Goal: Task Accomplishment & Management: Manage account settings

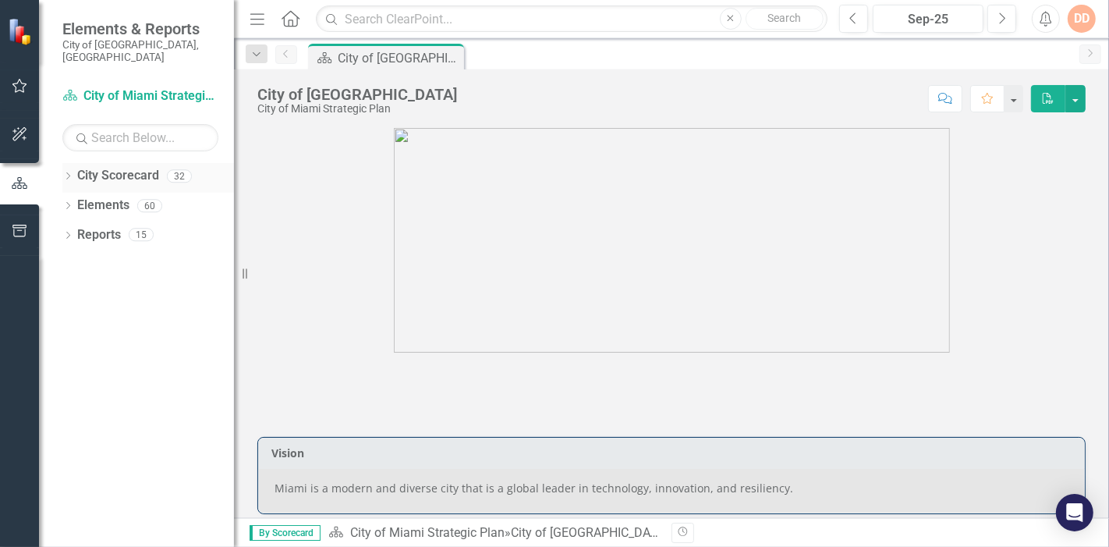
click at [62, 173] on icon "Dropdown" at bounding box center [67, 177] width 11 height 9
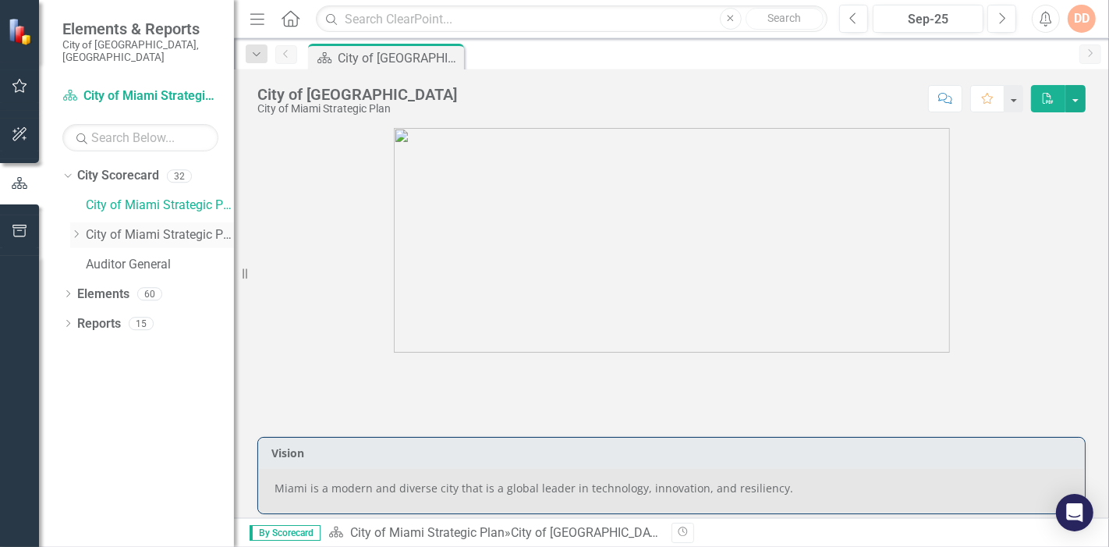
click at [72, 229] on icon "Dropdown" at bounding box center [76, 233] width 12 height 9
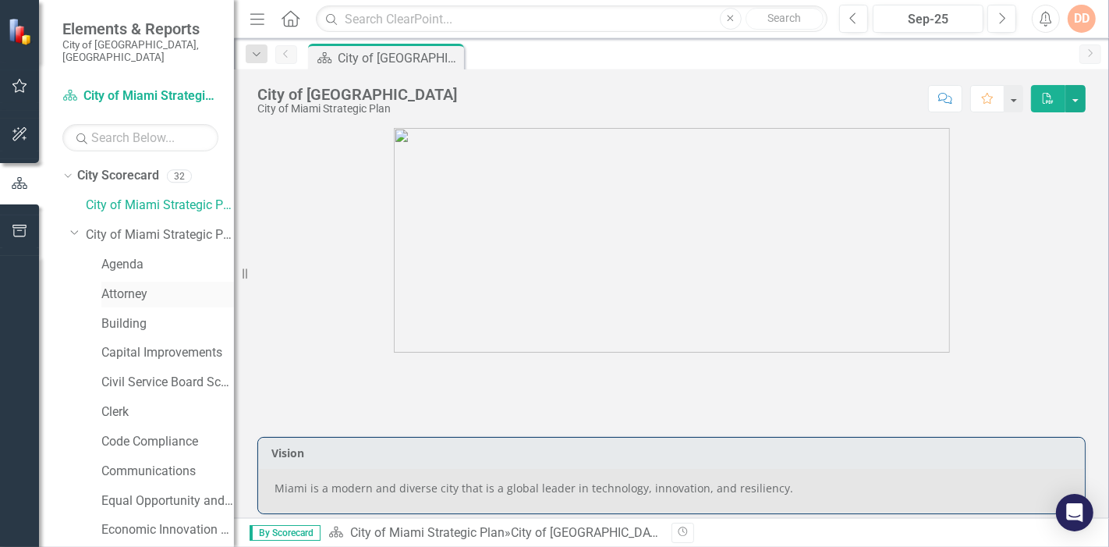
click at [122, 285] on link "Attorney" at bounding box center [167, 294] width 133 height 18
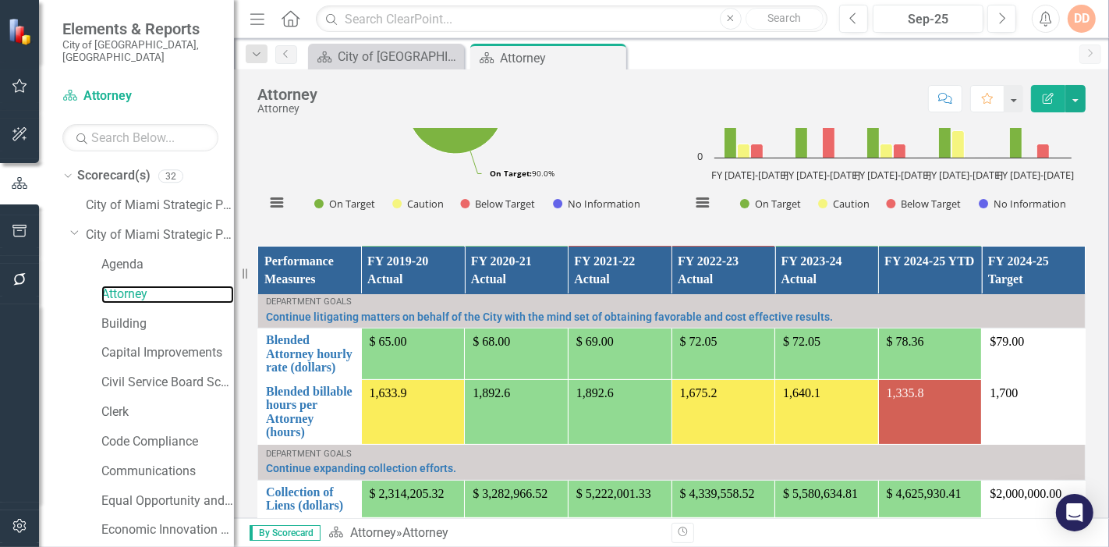
scroll to position [260, 0]
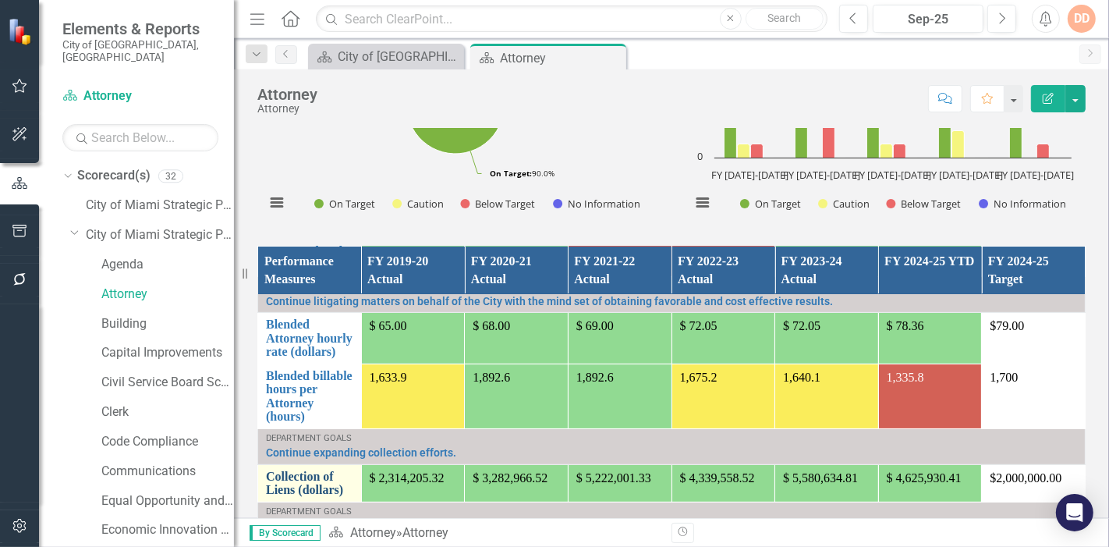
click at [281, 479] on link "Collection of Liens (dollars)" at bounding box center [309, 482] width 87 height 27
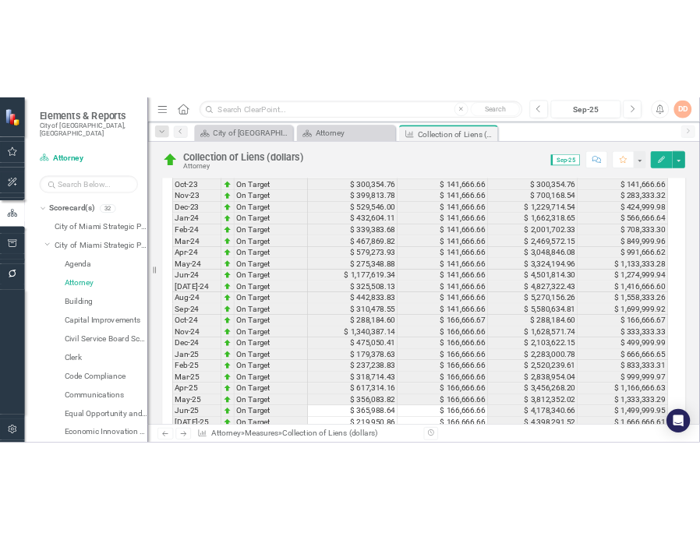
scroll to position [2216, 0]
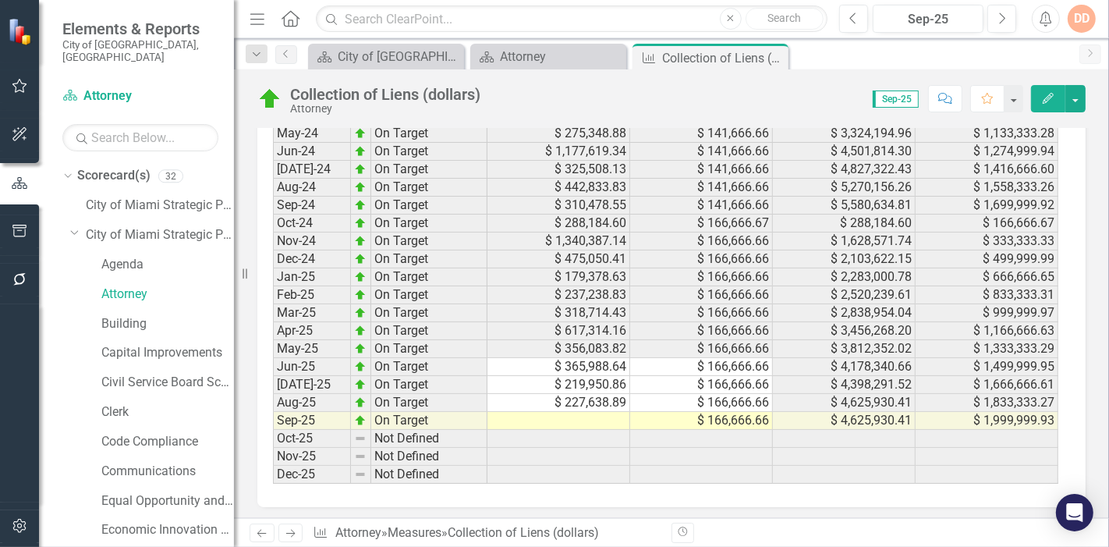
click at [593, 412] on td at bounding box center [558, 421] width 143 height 18
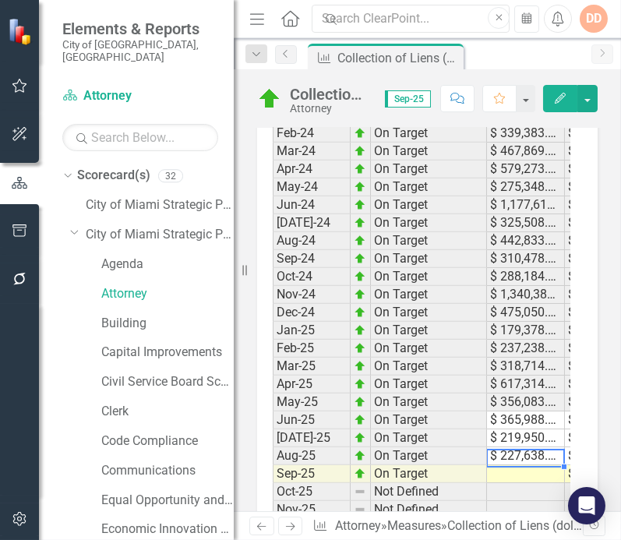
scroll to position [2833, 0]
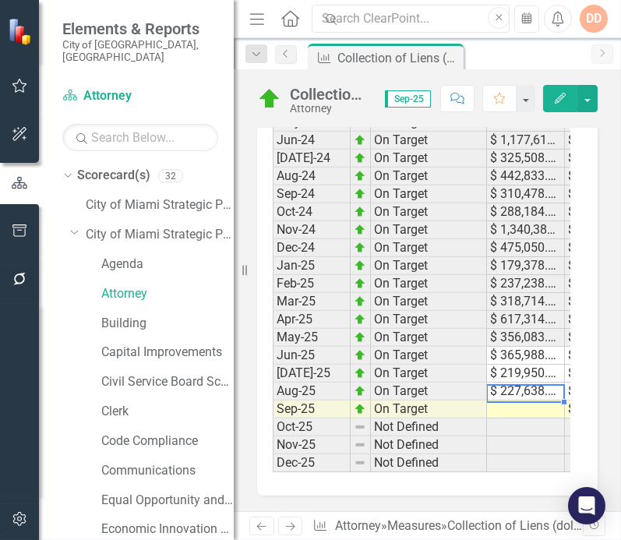
click at [508, 401] on td at bounding box center [526, 410] width 78 height 18
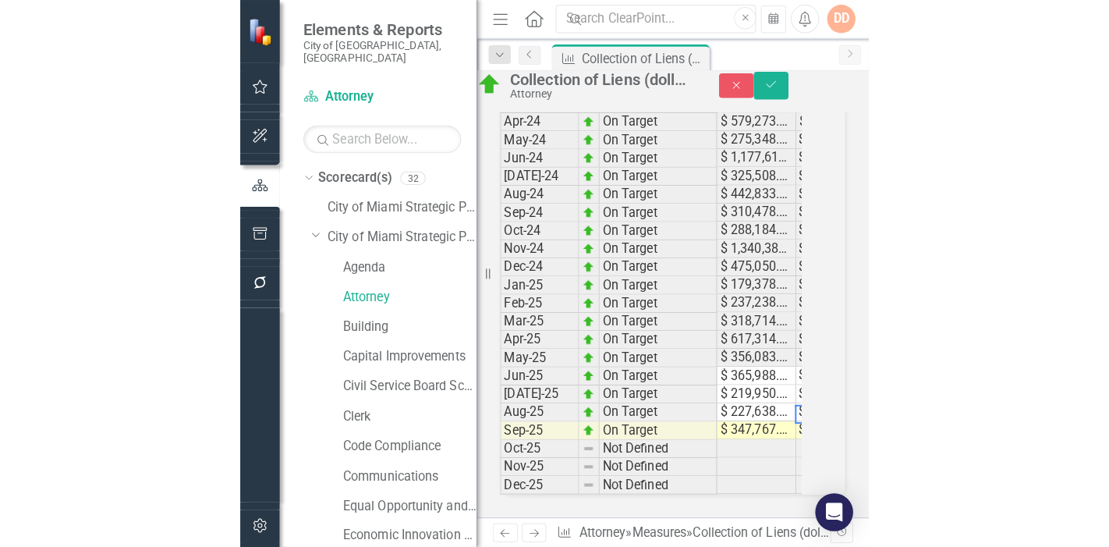
scroll to position [0, 73]
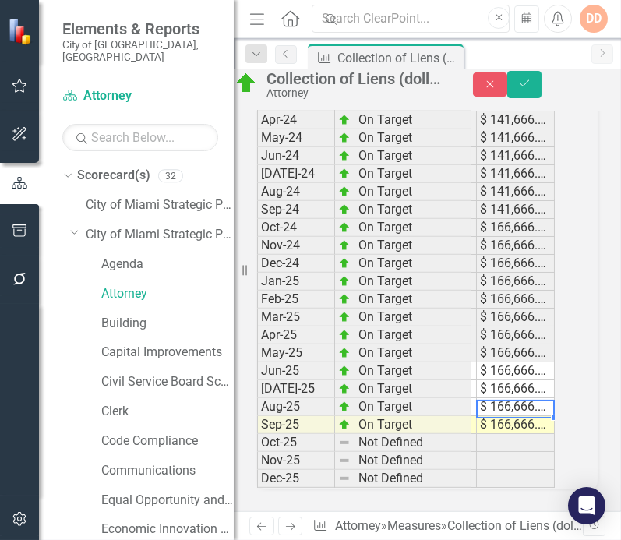
type textarea "166666.66"
click at [522, 416] on td "$ 166,666.66" at bounding box center [516, 425] width 78 height 18
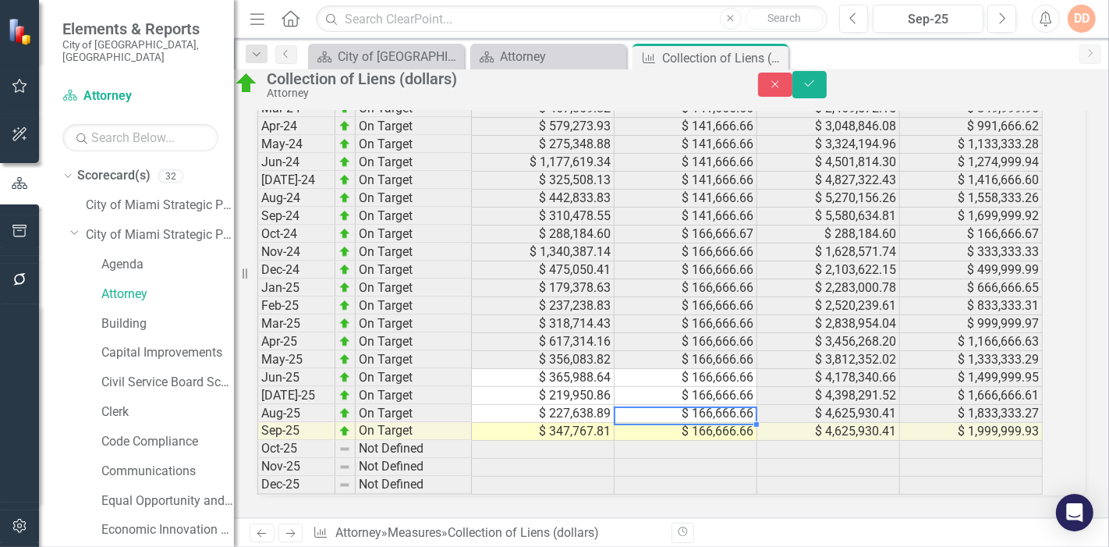
scroll to position [0, 0]
click at [567, 423] on td "$ 347,767.81" at bounding box center [543, 432] width 143 height 18
click at [814, 87] on icon "submit" at bounding box center [809, 83] width 9 height 6
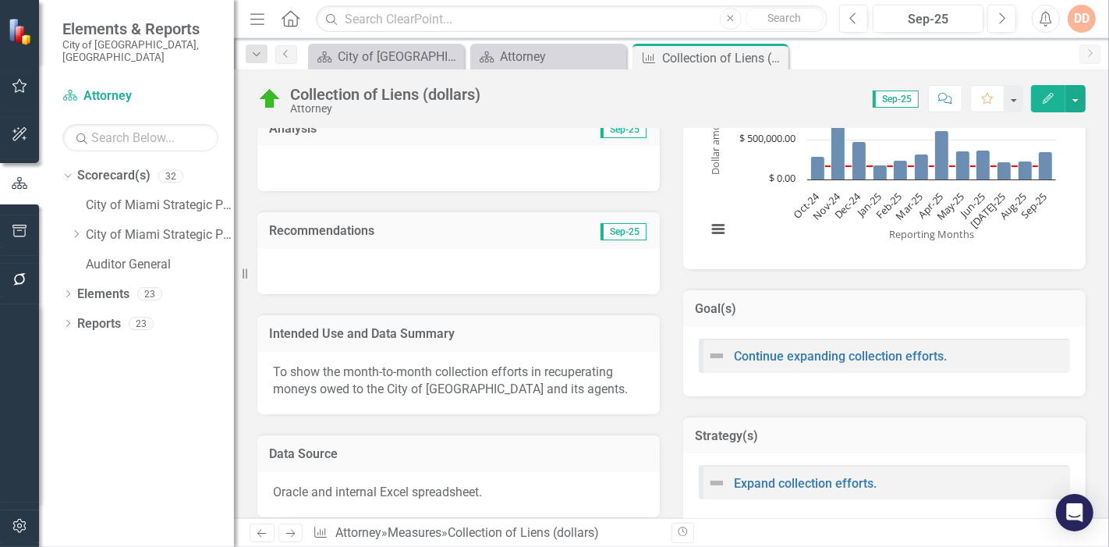
scroll to position [310, 0]
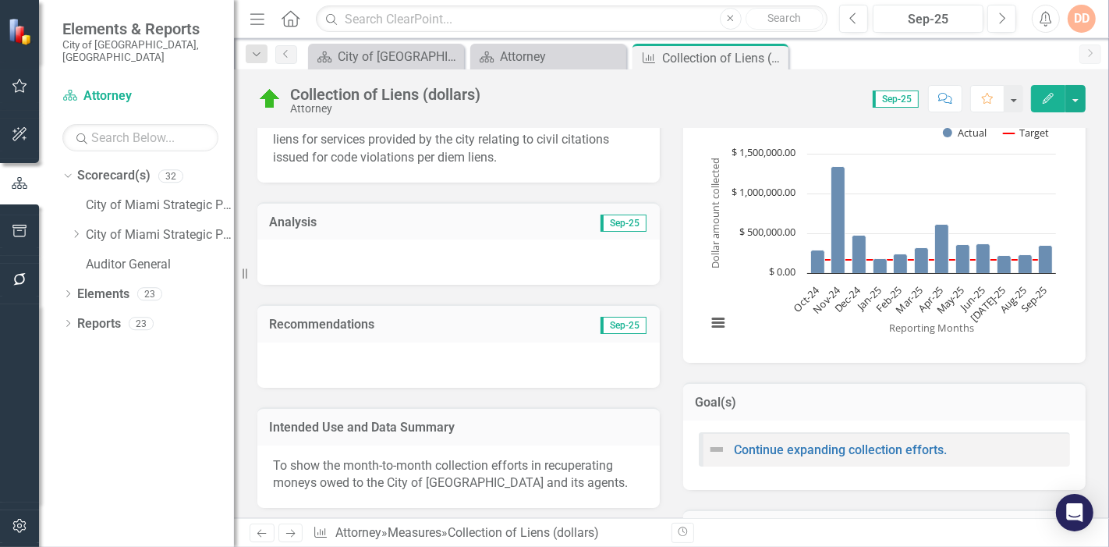
click at [464, 256] on div at bounding box center [458, 261] width 402 height 45
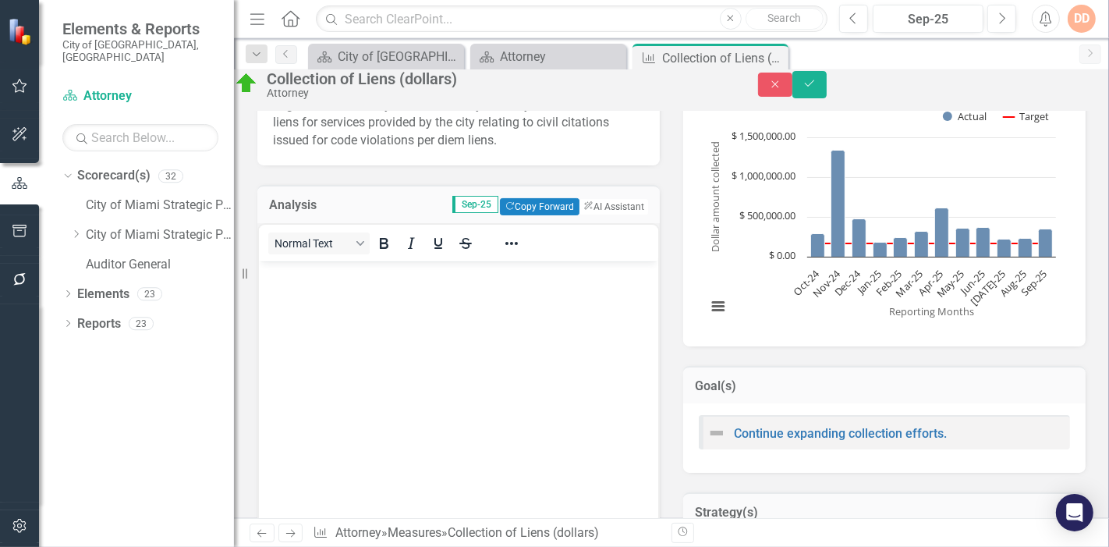
scroll to position [0, 0]
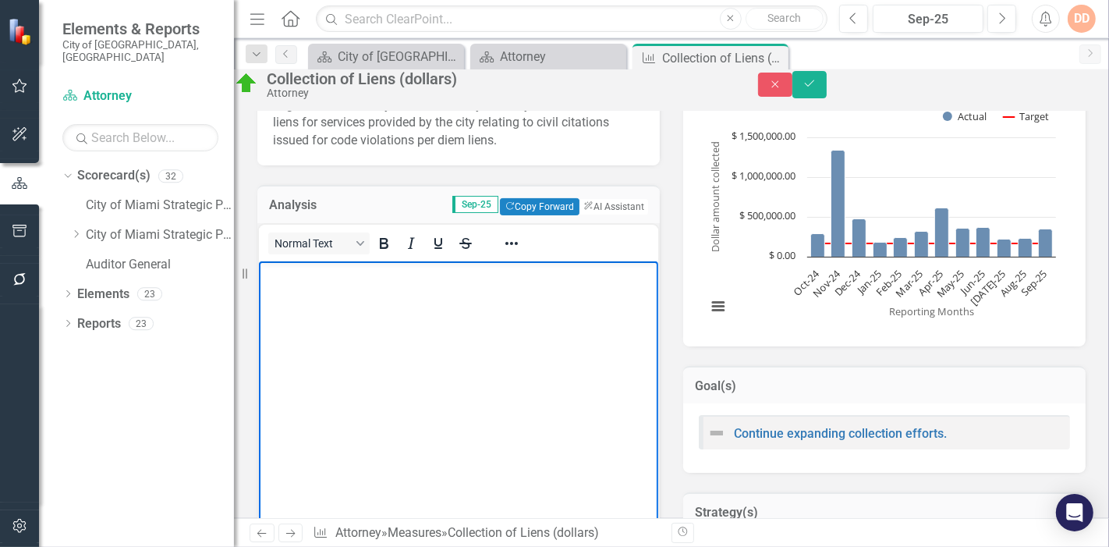
click at [290, 303] on body "Rich Text Area. Press ALT-0 for help." at bounding box center [457, 377] width 399 height 234
paste body "Rich Text Area. Press ALT-0 for help."
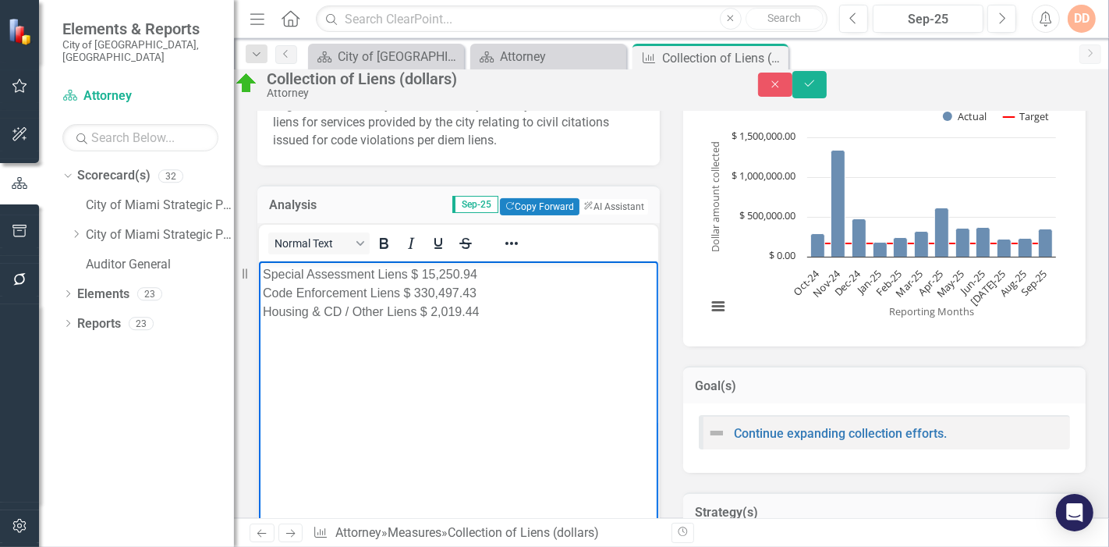
click at [406, 274] on p "Special Assessment Liens $ 15,250.94 Code Enforcement Liens $ 330,497.43 Housin…" at bounding box center [457, 292] width 391 height 56
click at [404, 292] on p "Special Assessment Liens - $15,250.94 Code Enforcement Liens $ 330,497.43 Housi…" at bounding box center [457, 292] width 391 height 56
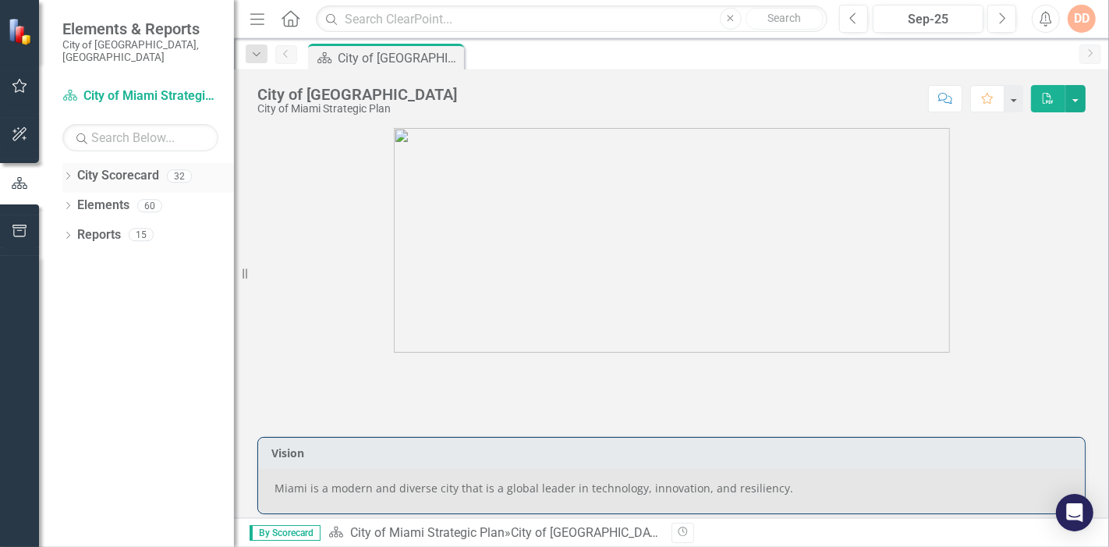
click at [69, 173] on icon "Dropdown" at bounding box center [67, 177] width 11 height 9
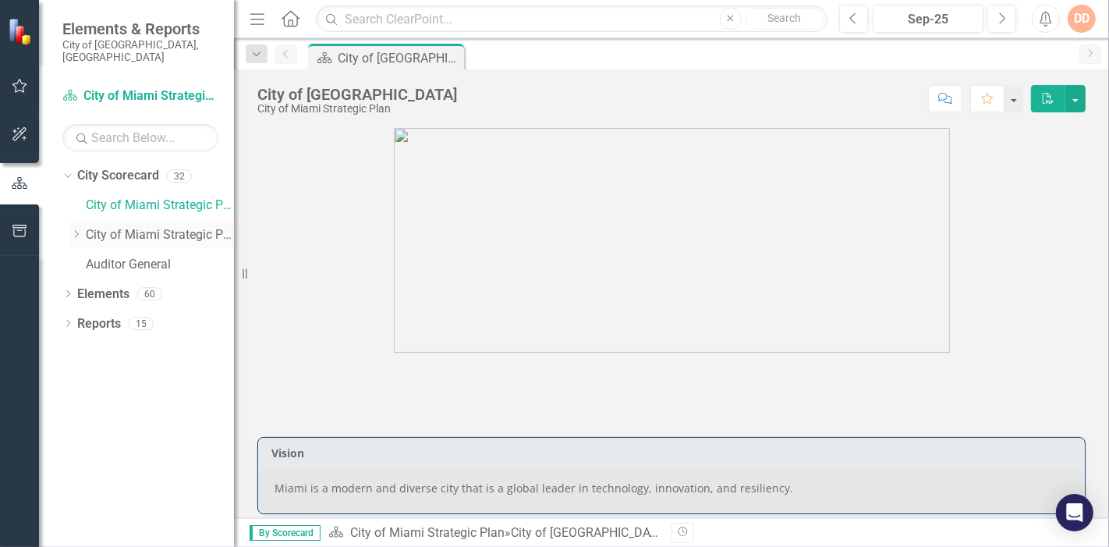
click at [78, 229] on icon "Dropdown" at bounding box center [76, 233] width 12 height 9
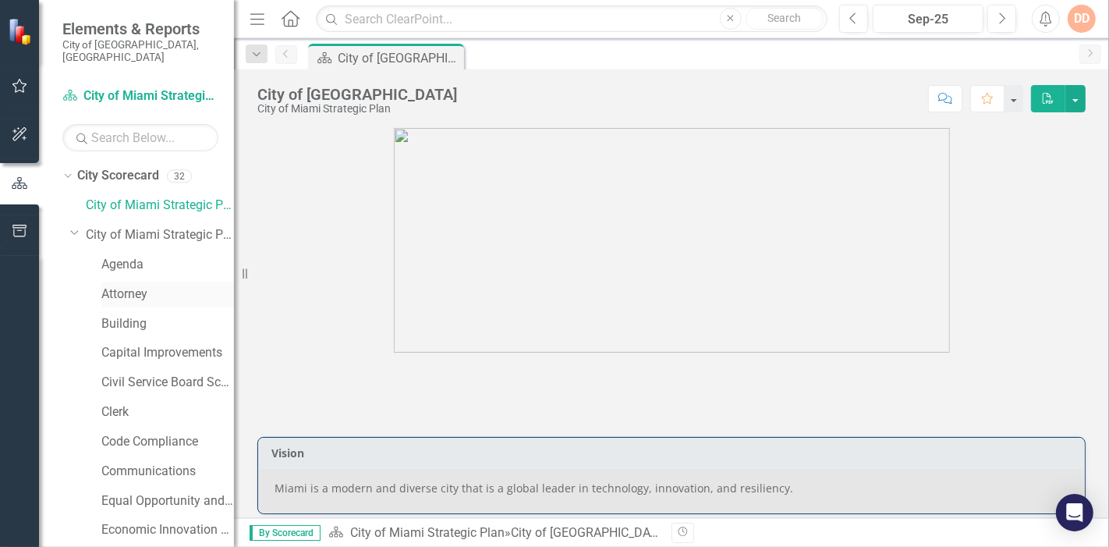
click at [129, 285] on link "Attorney" at bounding box center [167, 294] width 133 height 18
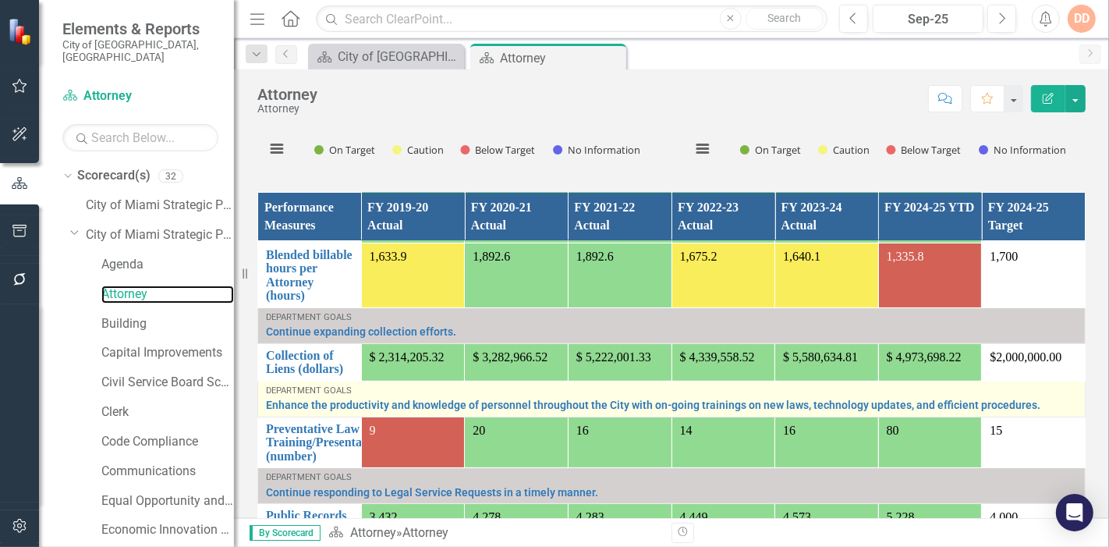
scroll to position [1180, 0]
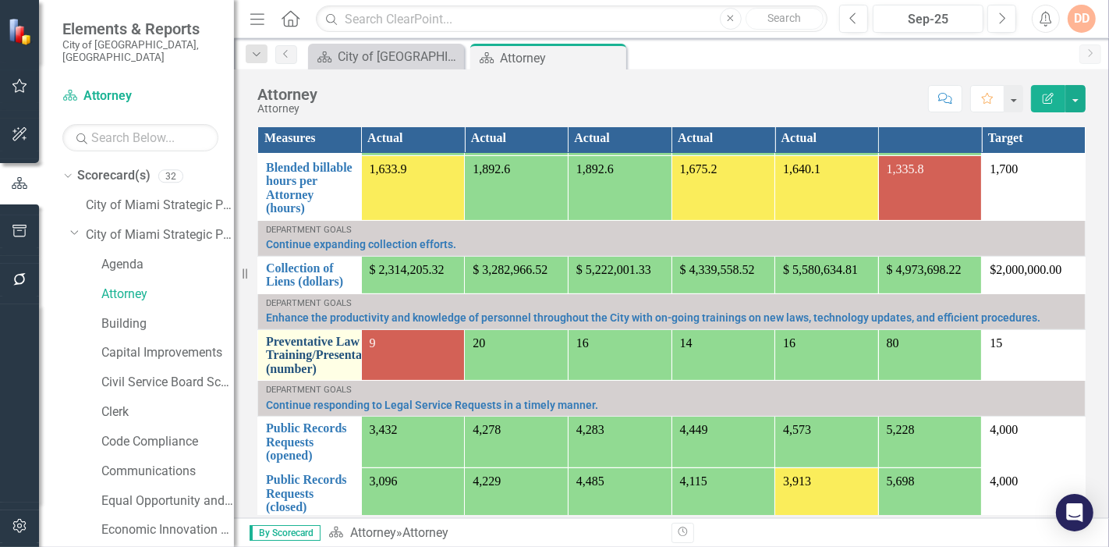
click at [296, 351] on link "Preventative Law Training/Presentations (number)" at bounding box center [327, 354] width 122 height 41
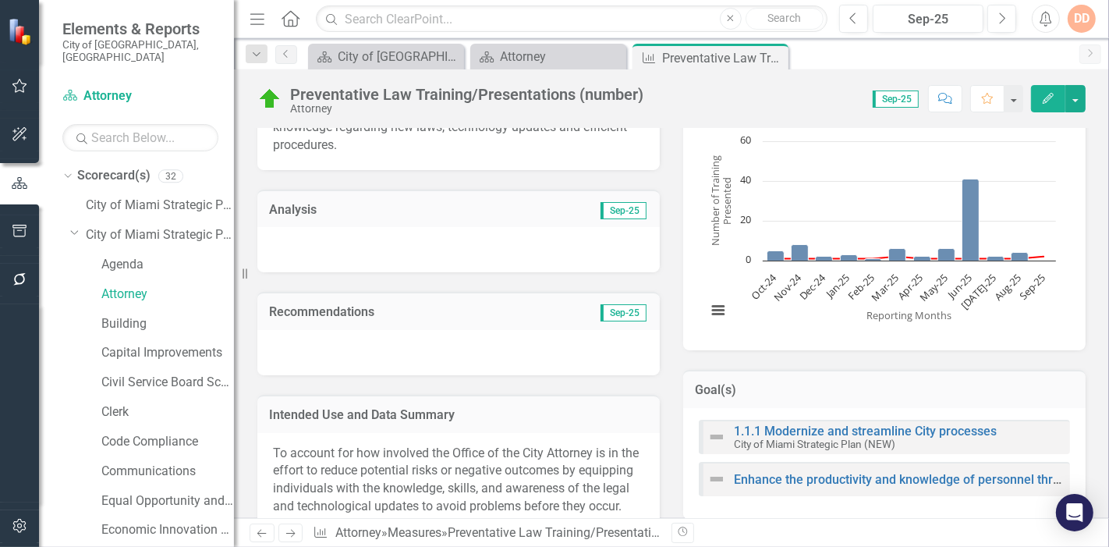
scroll to position [173, 0]
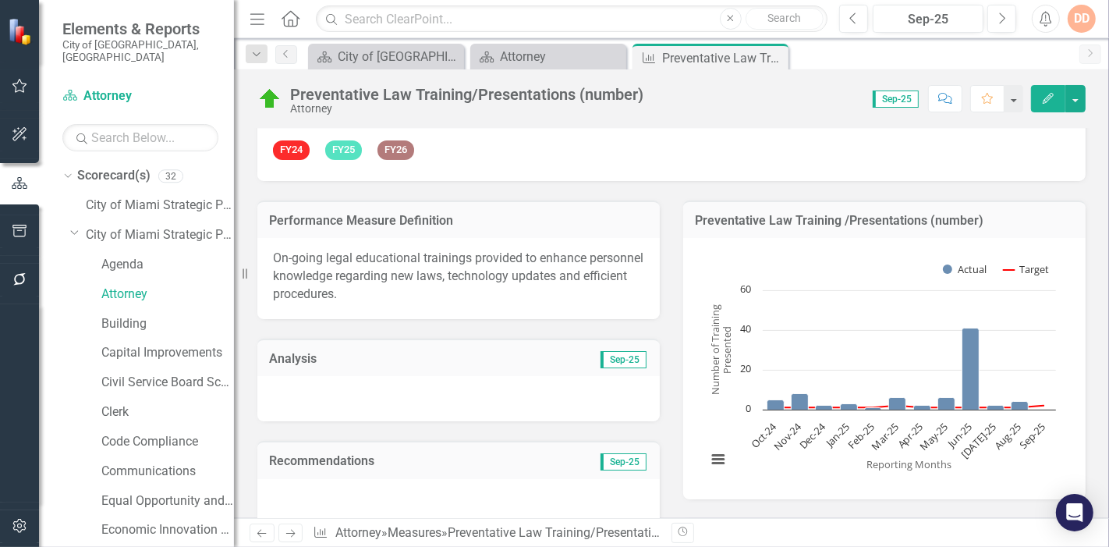
click at [317, 395] on div at bounding box center [458, 398] width 402 height 45
